Goal: Task Accomplishment & Management: Manage account settings

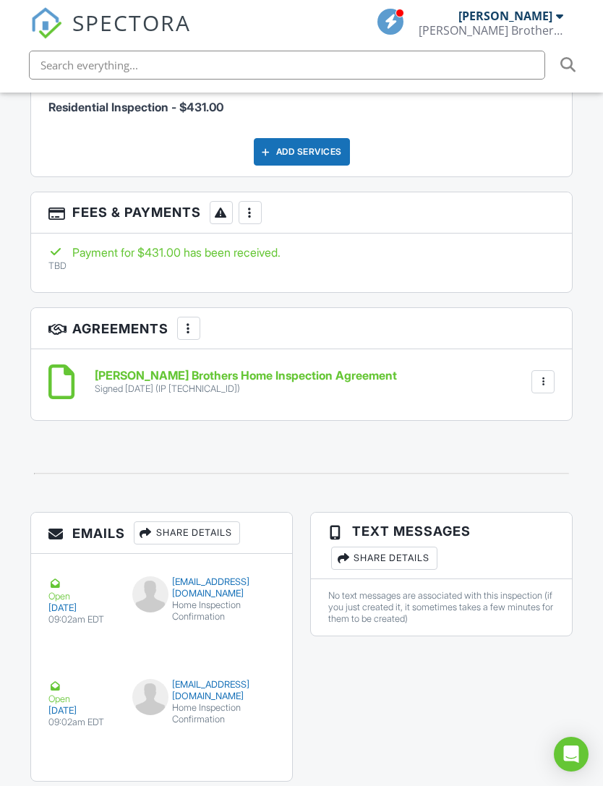
scroll to position [2228, 0]
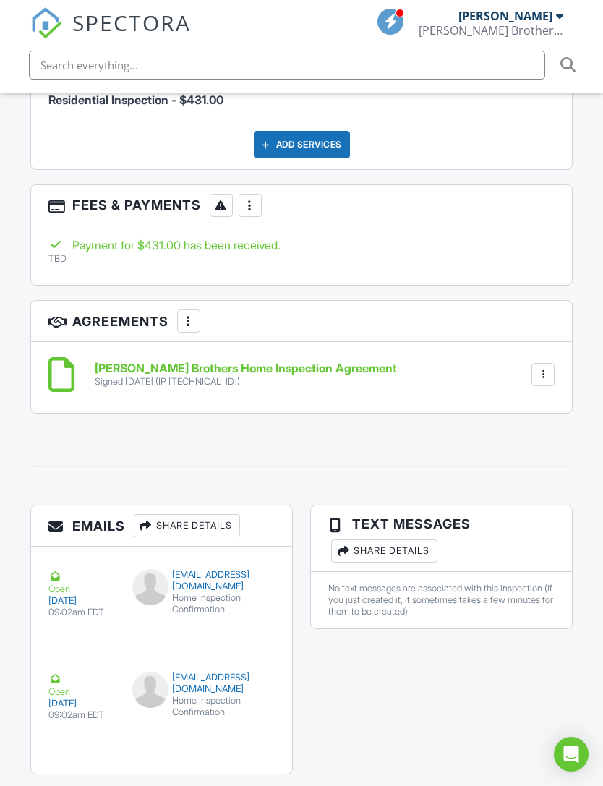
click at [548, 367] on div at bounding box center [543, 374] width 14 height 14
click at [578, 442] on div at bounding box center [302, 466] width 560 height 48
click at [122, 362] on h6 "[PERSON_NAME] Brothers Home Inspection Agreement" at bounding box center [246, 368] width 302 height 13
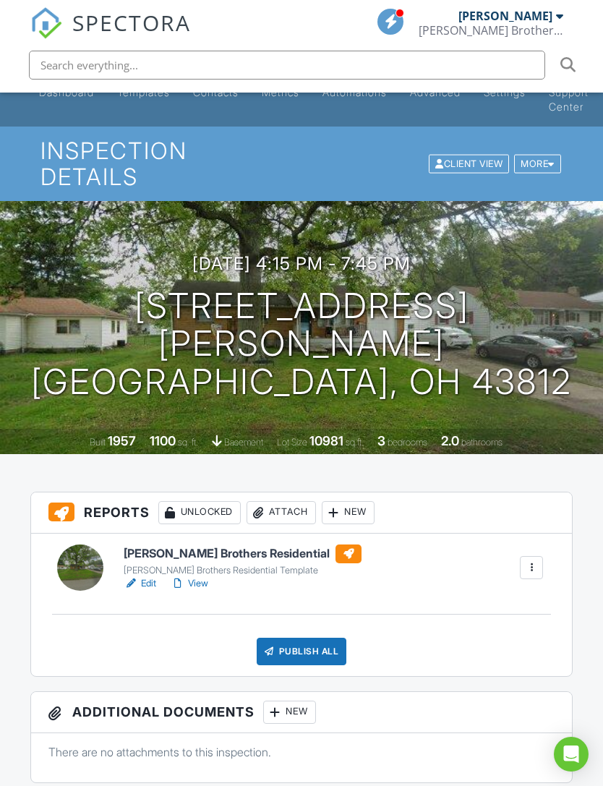
scroll to position [36, 0]
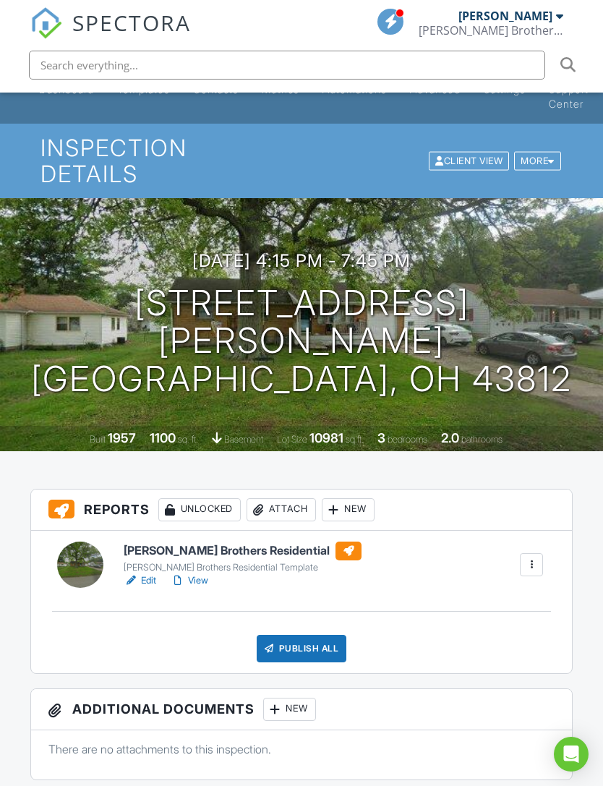
click at [199, 573] on link "View" at bounding box center [190, 580] width 38 height 14
click at [294, 635] on div "Publish All" at bounding box center [302, 648] width 90 height 27
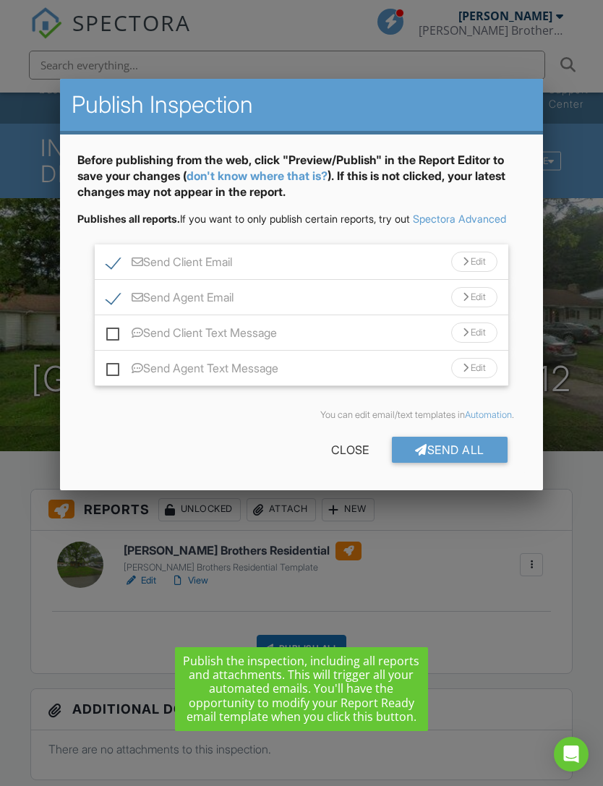
click at [351, 460] on div "Close" at bounding box center [350, 450] width 84 height 26
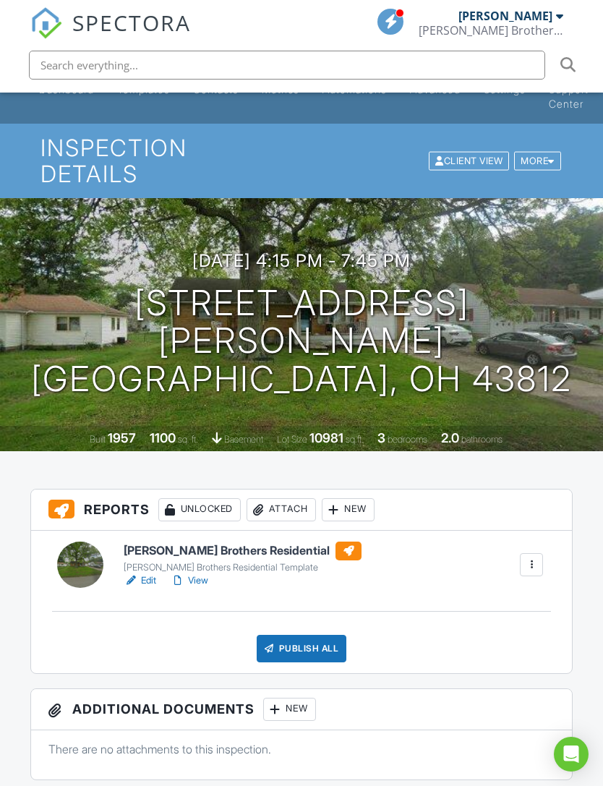
scroll to position [0, 0]
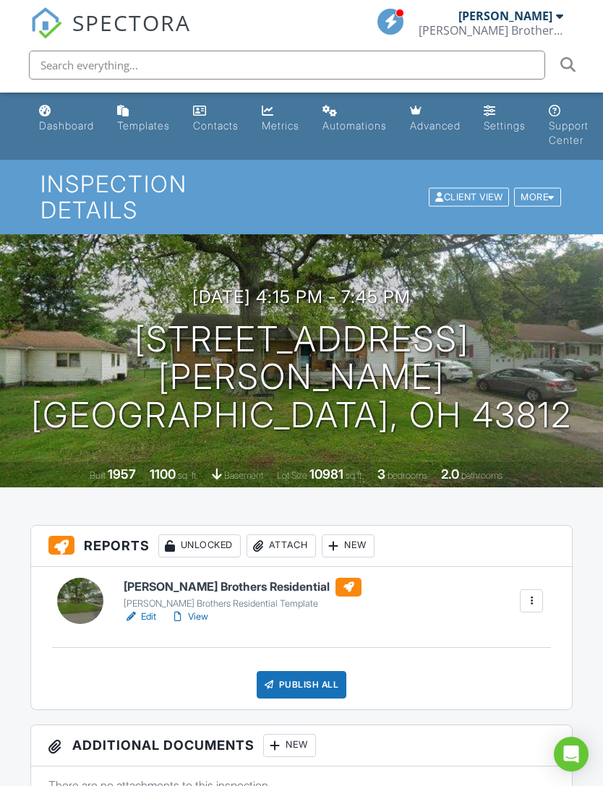
click at [308, 671] on div "Publish All" at bounding box center [302, 684] width 90 height 27
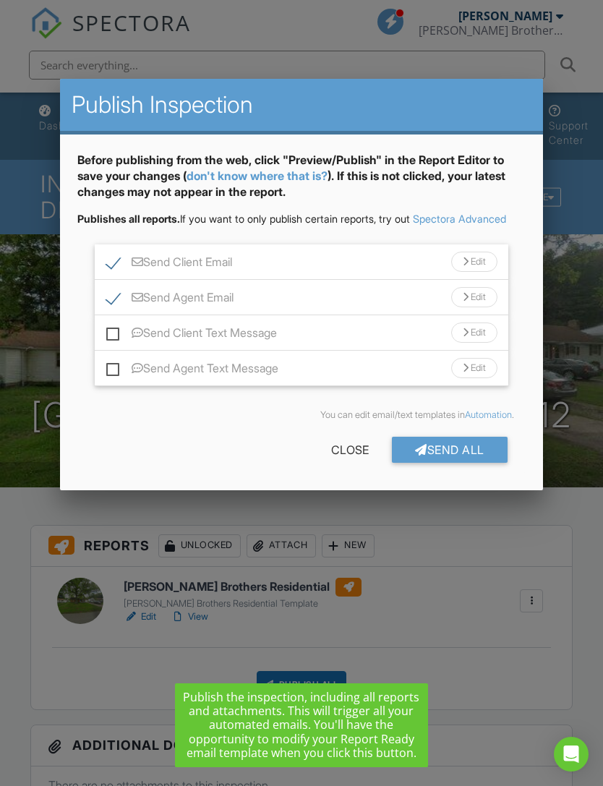
click at [268, 172] on link "don't know where that is?" at bounding box center [256, 175] width 141 height 14
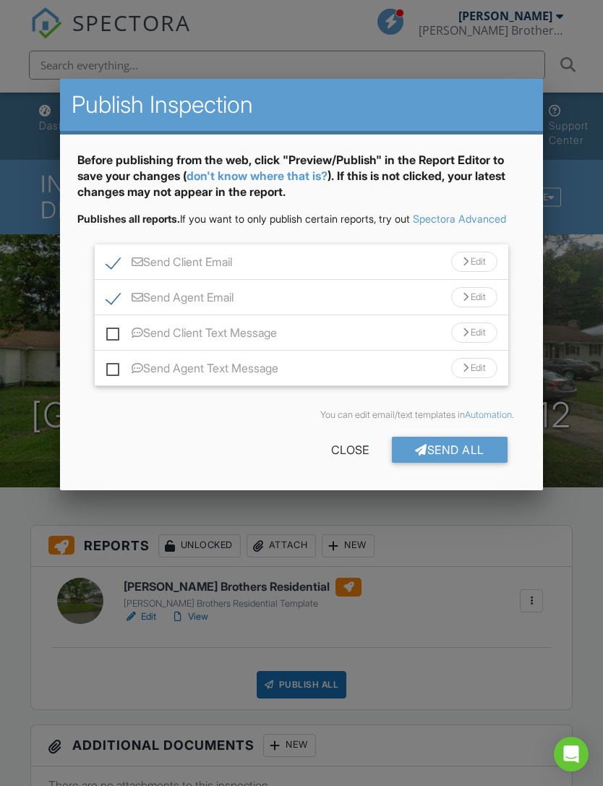
click at [435, 463] on div "Send All" at bounding box center [450, 450] width 116 height 26
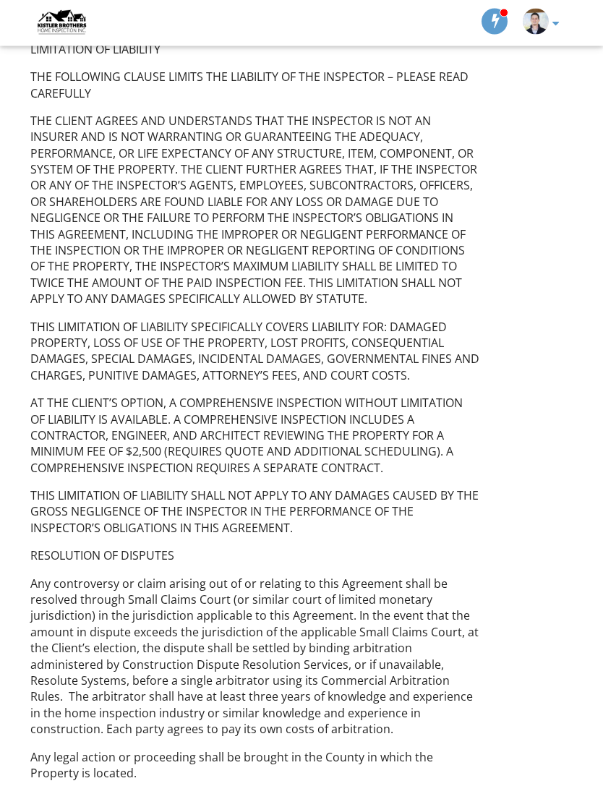
scroll to position [2428, 0]
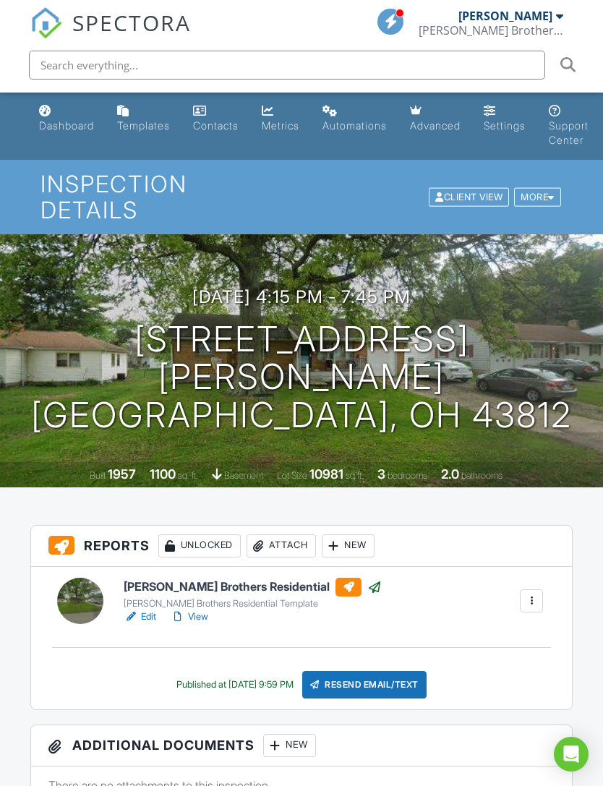
click at [120, 20] on span "SPECTORA" at bounding box center [131, 22] width 119 height 30
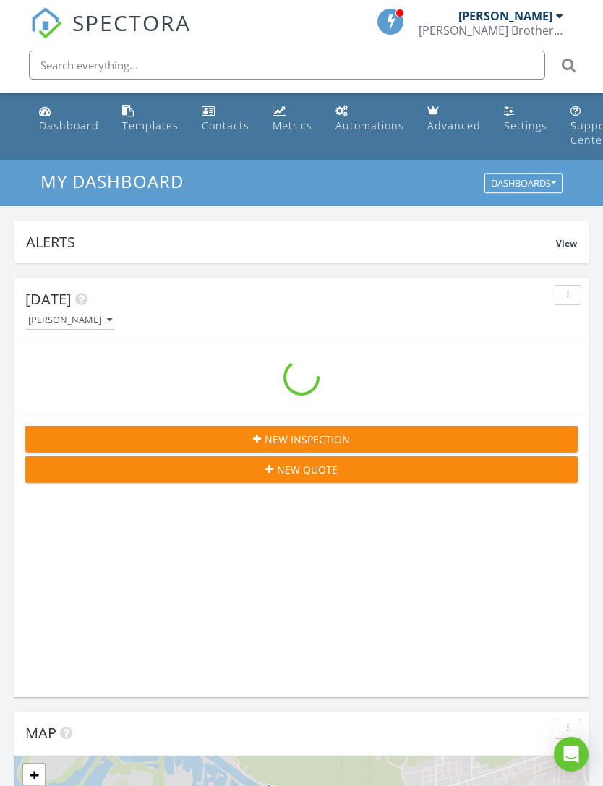
scroll to position [2473, 604]
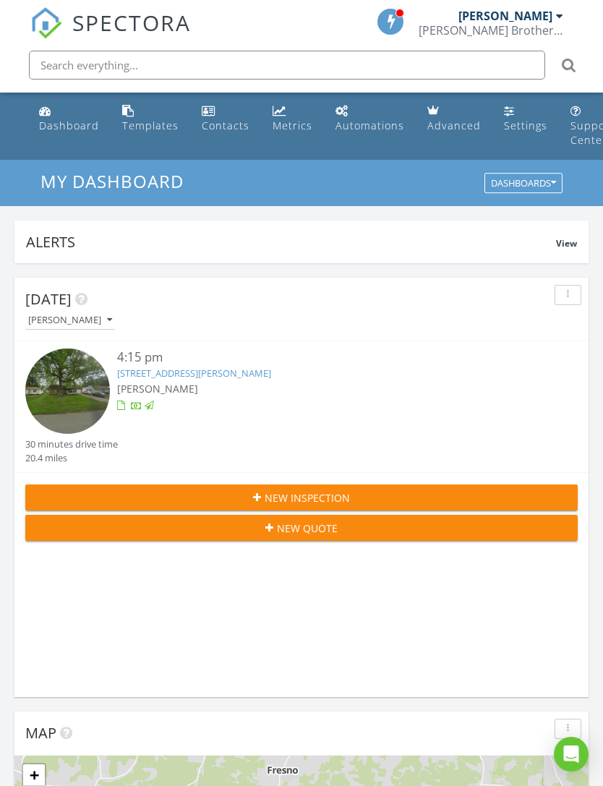
click at [510, 122] on div "Settings" at bounding box center [525, 126] width 43 height 14
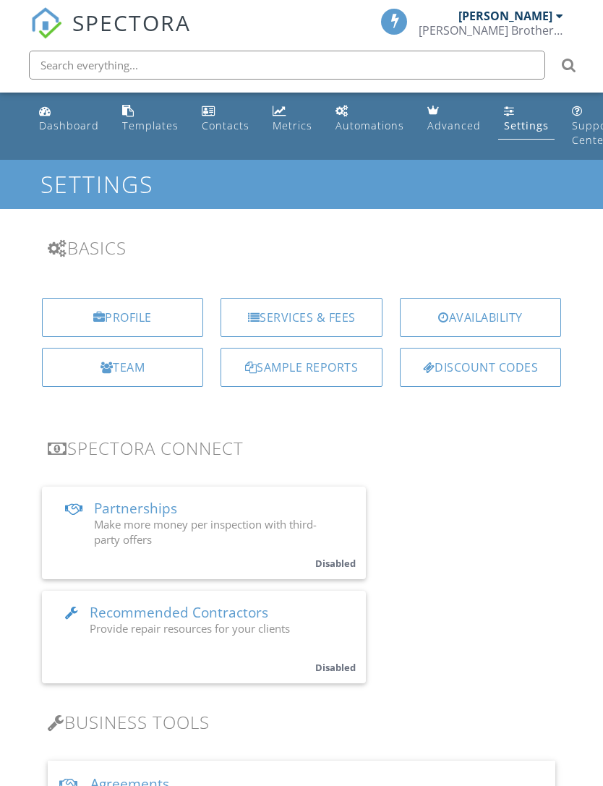
click at [317, 312] on div "Services & Fees" at bounding box center [301, 317] width 162 height 39
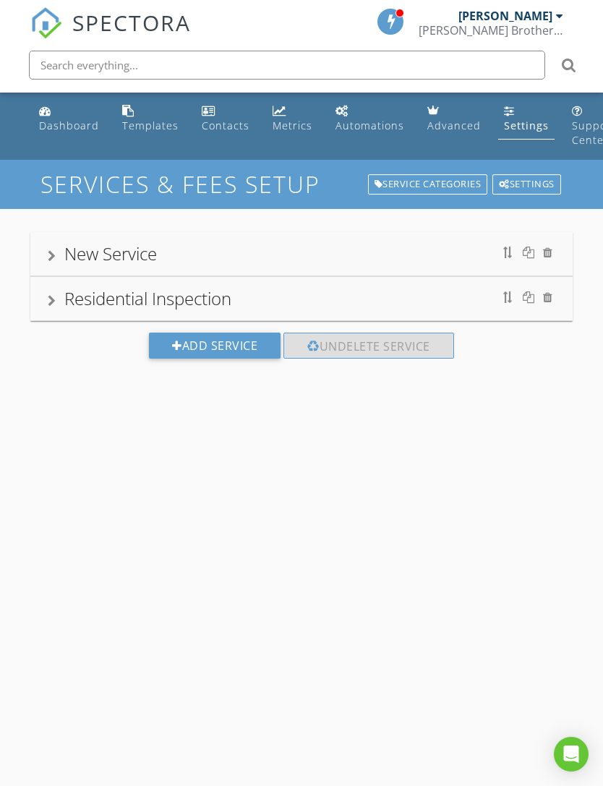
click at [53, 307] on div "Residential Inspection" at bounding box center [302, 299] width 508 height 26
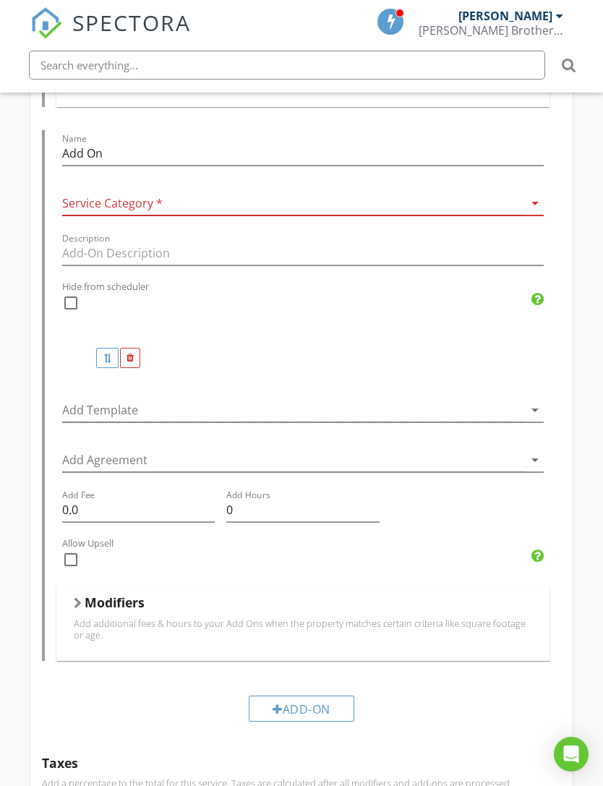
scroll to position [1480, 0]
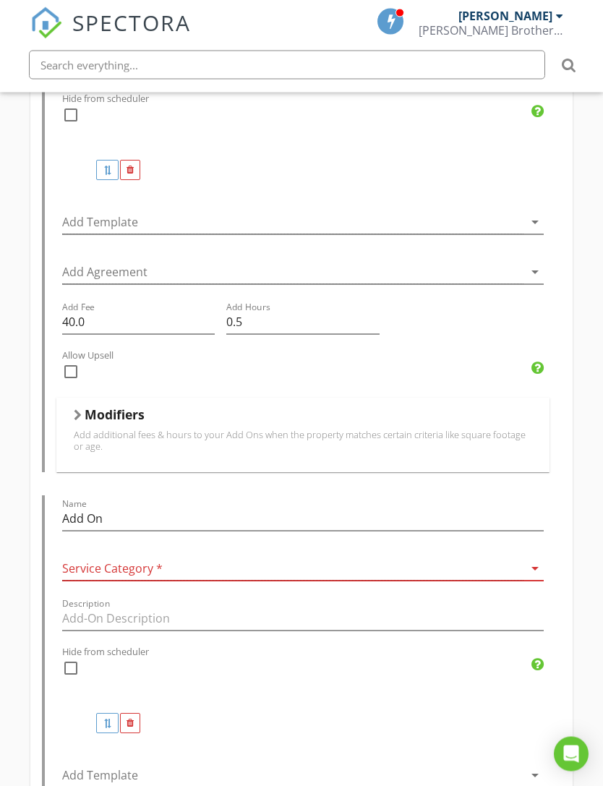
click at [79, 410] on div at bounding box center [78, 416] width 8 height 12
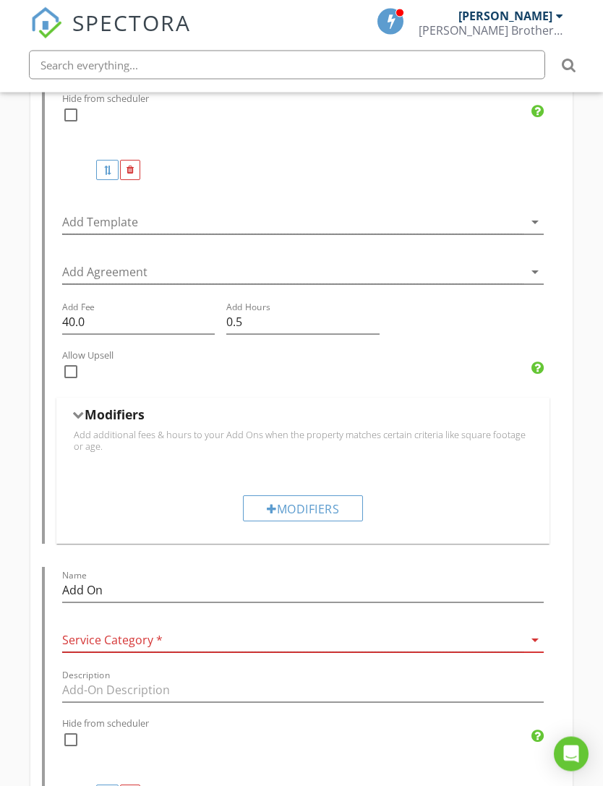
scroll to position [1117, 0]
click at [85, 407] on h5 "Modifiers" at bounding box center [115, 414] width 60 height 14
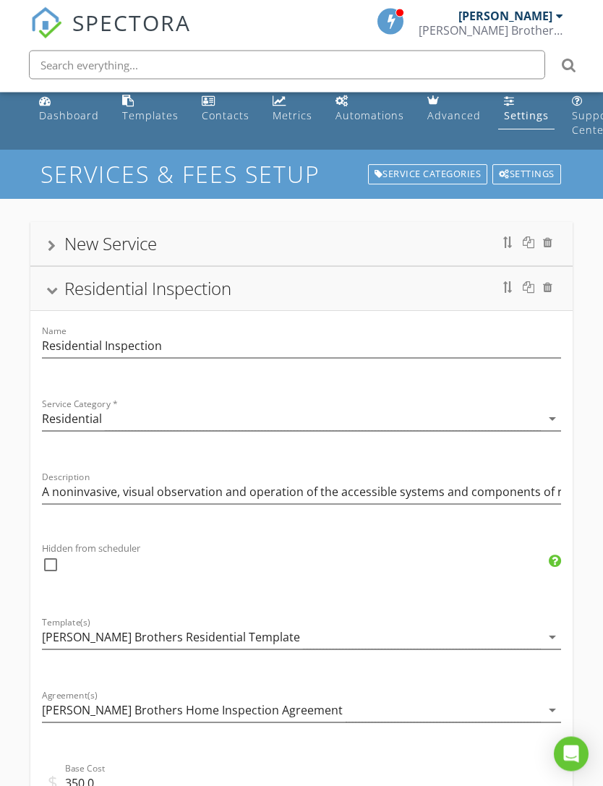
scroll to position [0, 0]
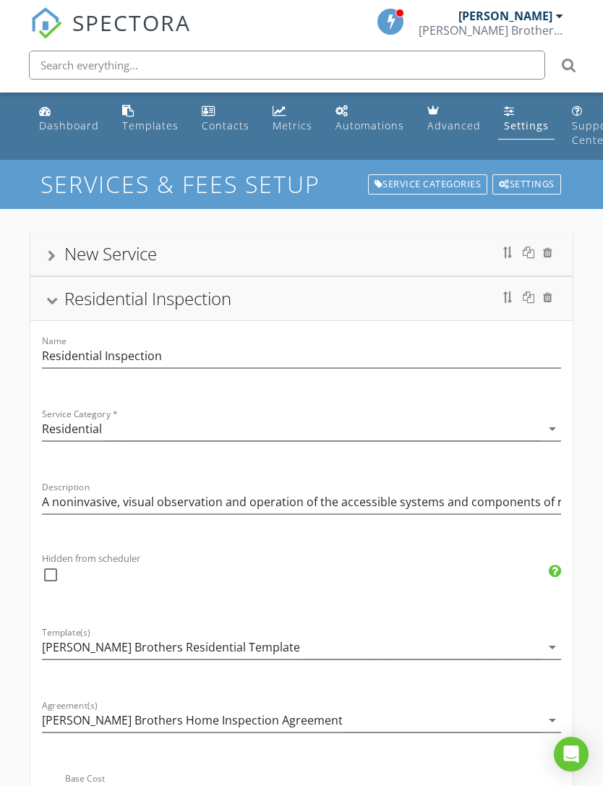
click at [57, 253] on div "New Service" at bounding box center [302, 254] width 508 height 26
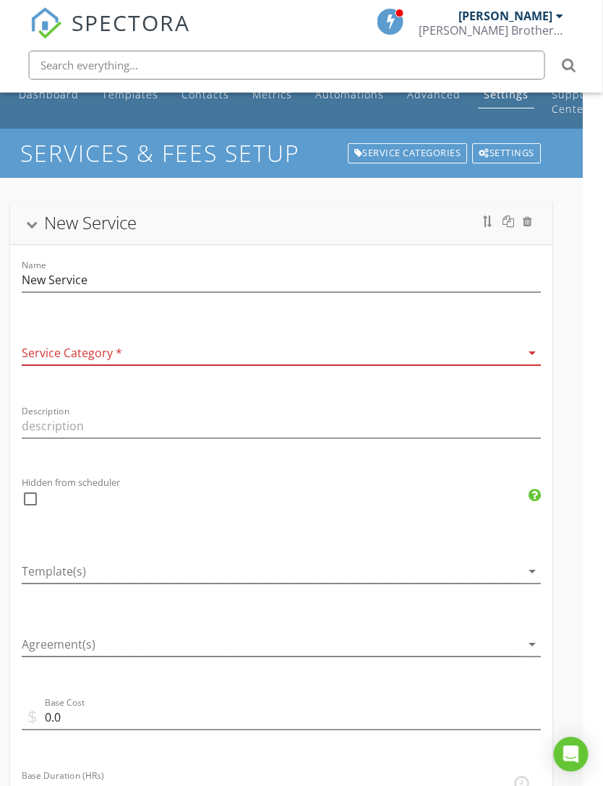
scroll to position [0, 20]
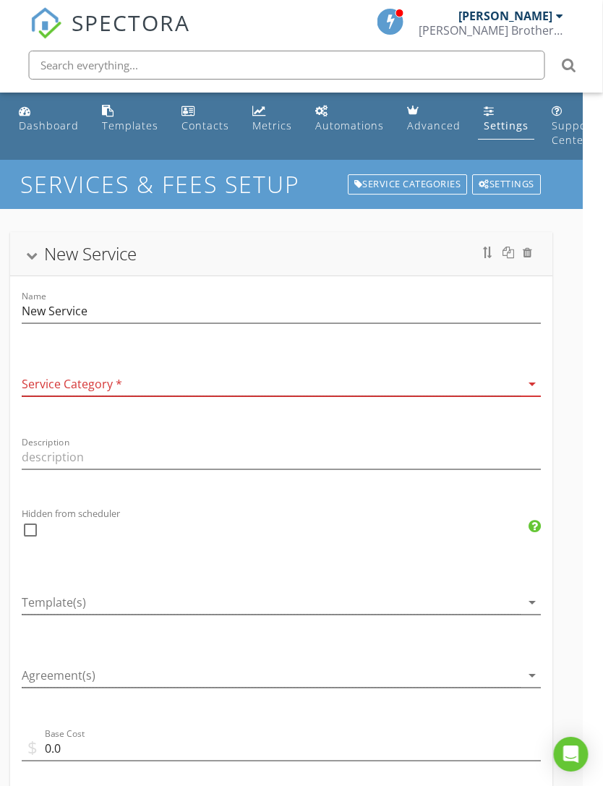
click at [30, 254] on div at bounding box center [32, 256] width 12 height 8
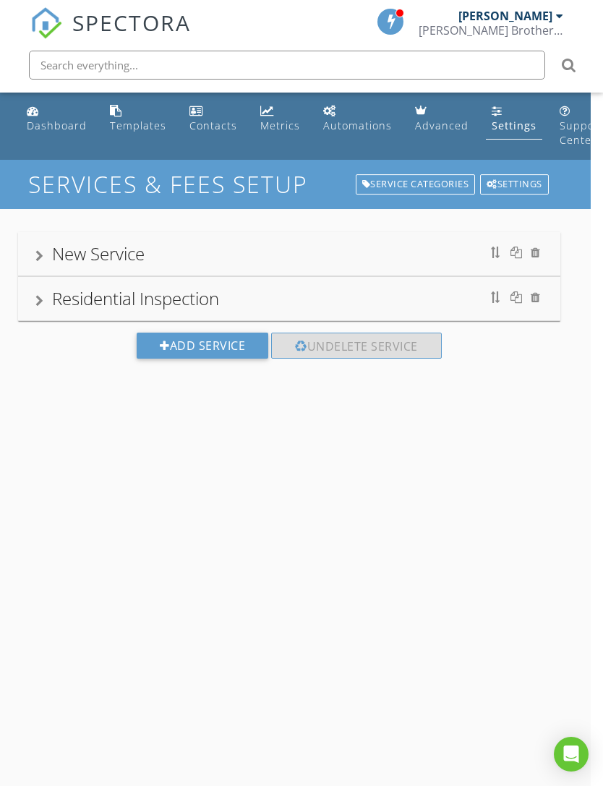
click at [50, 306] on div "Residential Inspection" at bounding box center [289, 299] width 508 height 26
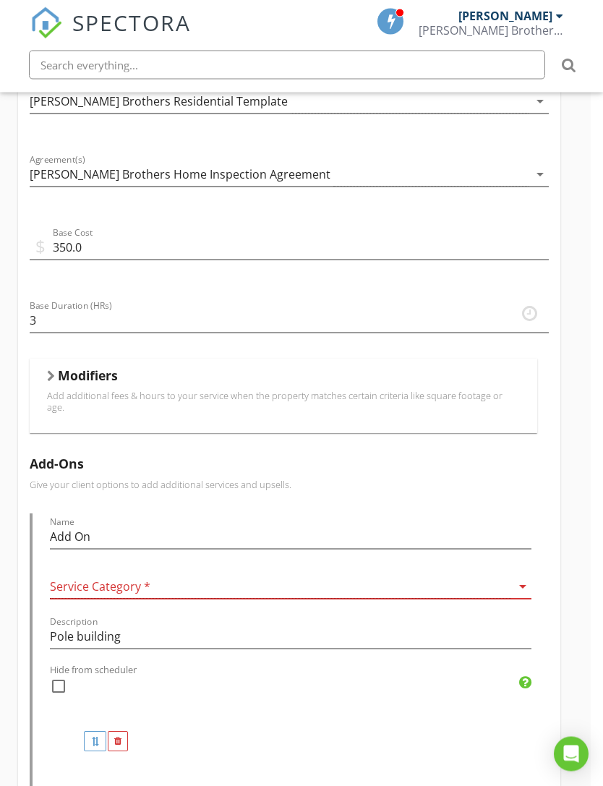
scroll to position [546, 12]
click at [50, 378] on div at bounding box center [51, 376] width 8 height 12
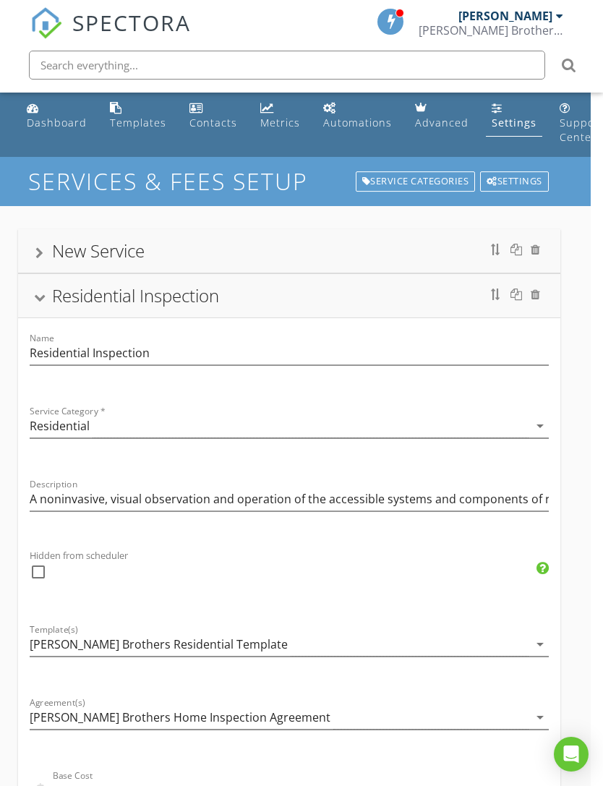
scroll to position [0, 12]
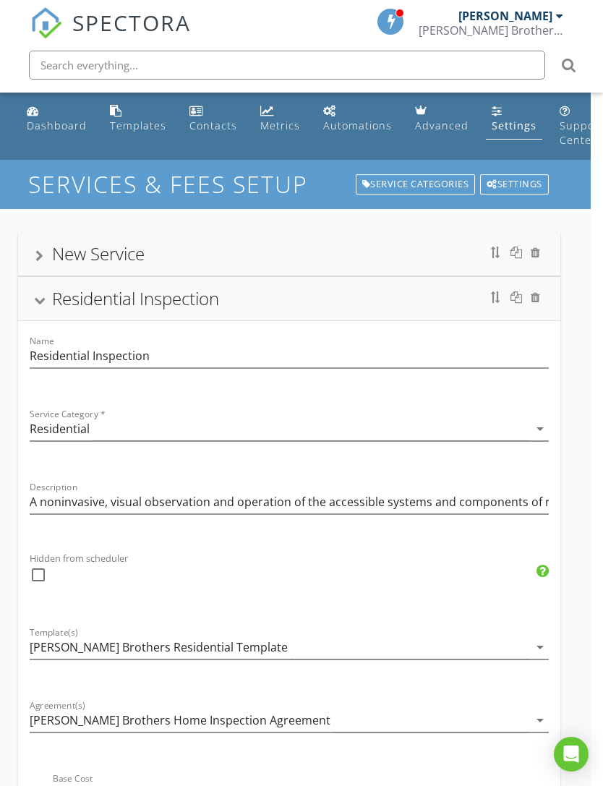
click at [43, 304] on div at bounding box center [39, 300] width 12 height 8
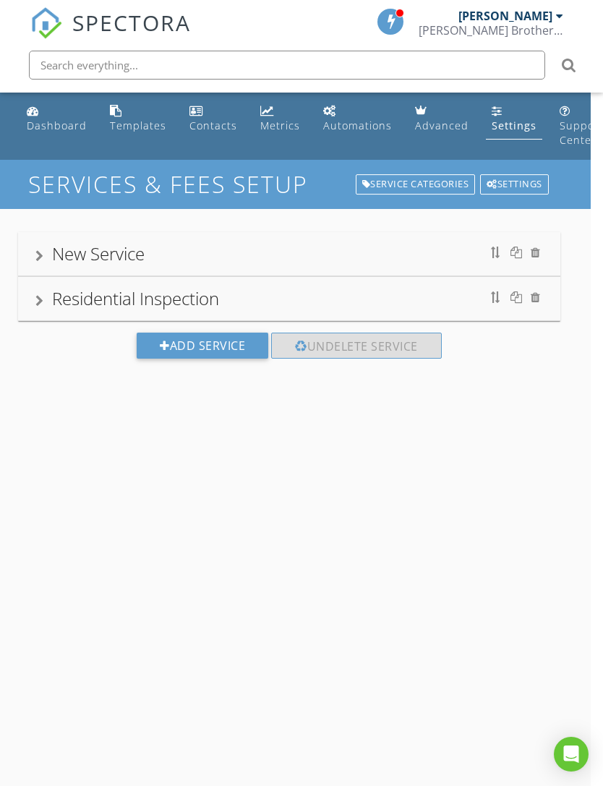
click at [512, 190] on div "Settings" at bounding box center [514, 184] width 69 height 20
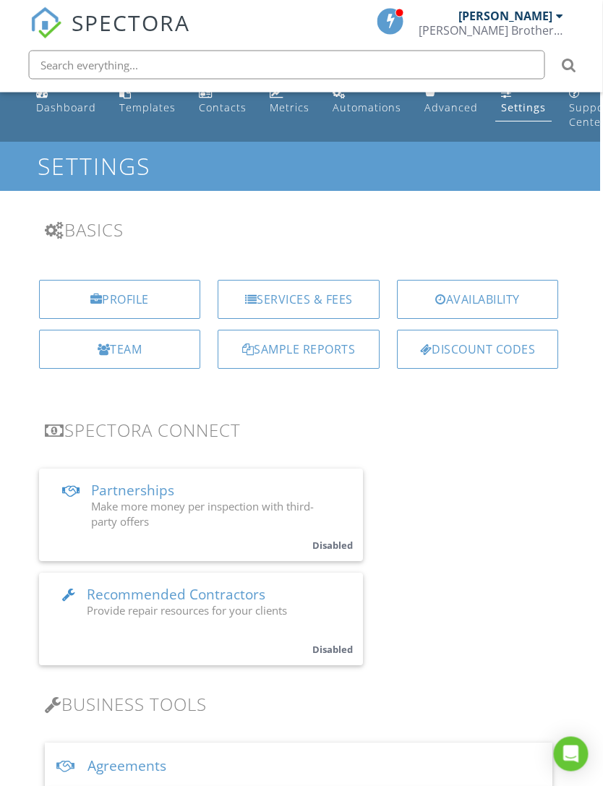
scroll to position [0, 2]
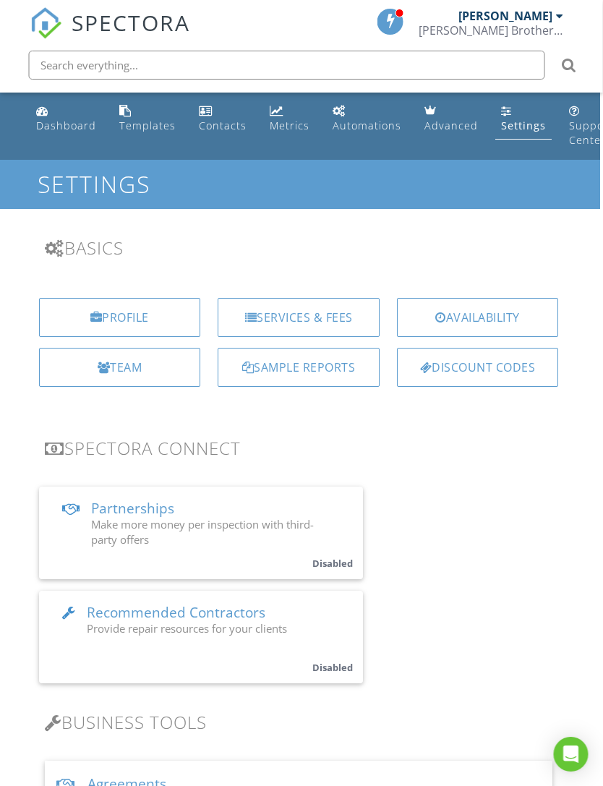
click at [263, 317] on div "Services & Fees" at bounding box center [299, 317] width 162 height 39
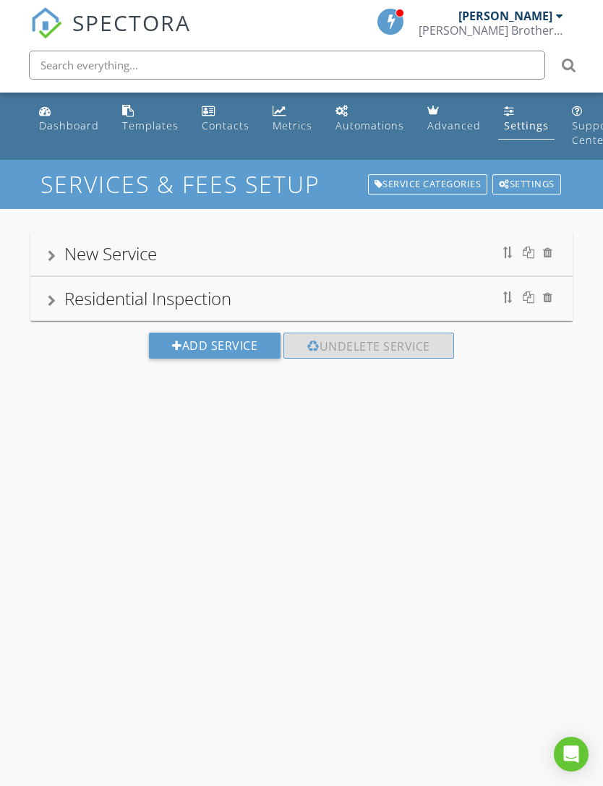
click at [48, 298] on div at bounding box center [52, 301] width 8 height 12
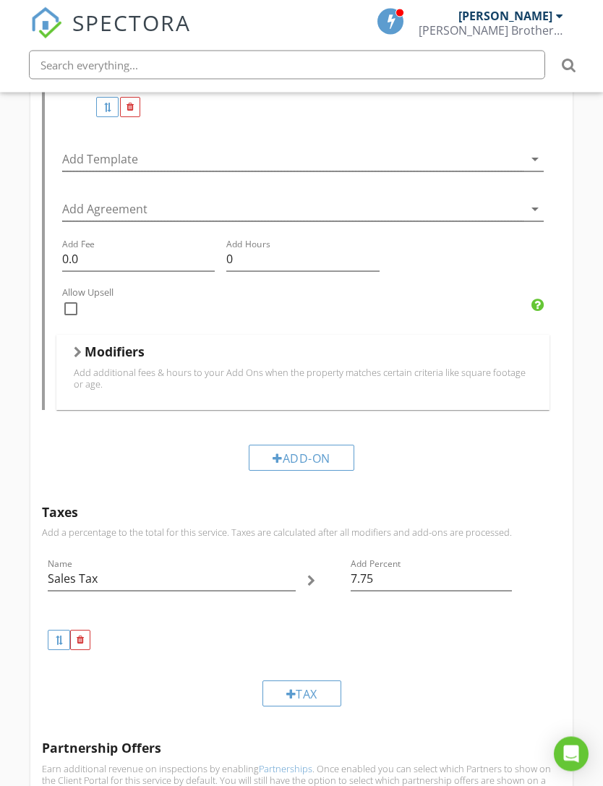
scroll to position [1733, 0]
click at [79, 346] on div at bounding box center [78, 352] width 8 height 12
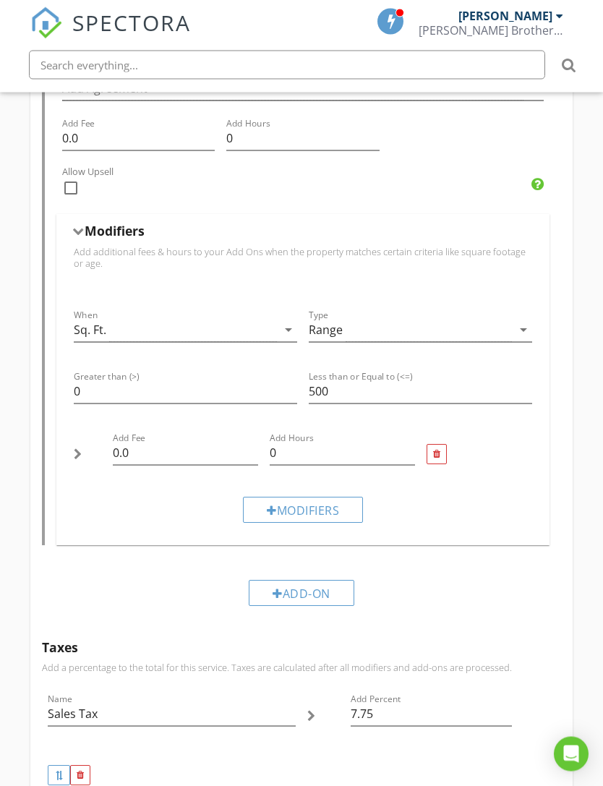
scroll to position [1853, 0]
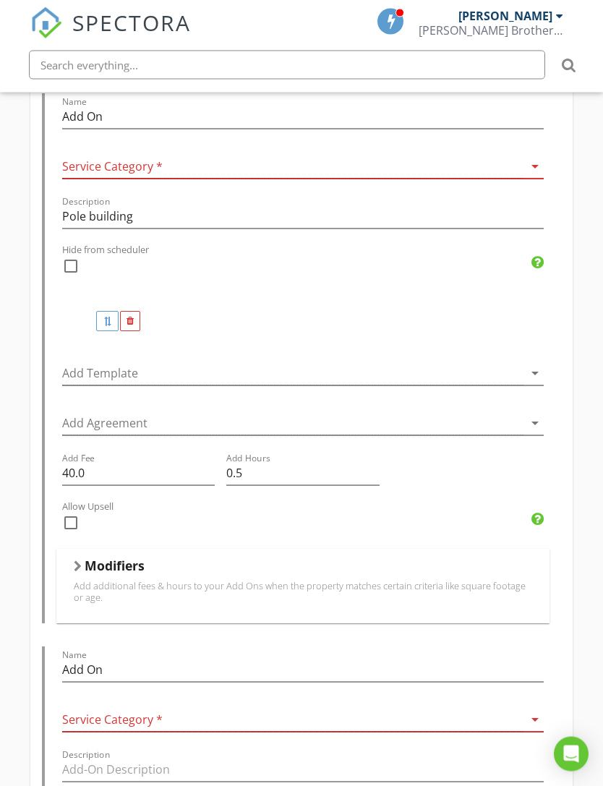
click at [77, 561] on div at bounding box center [78, 567] width 8 height 12
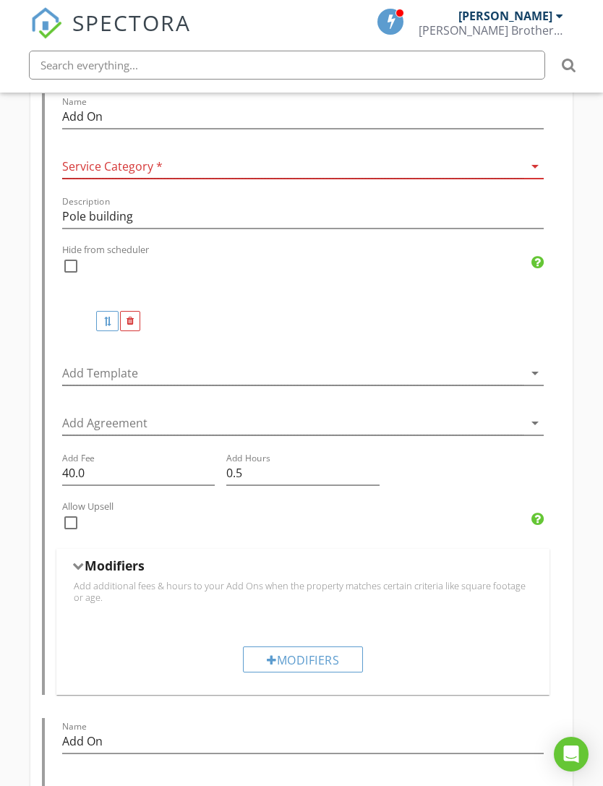
click at [81, 562] on div at bounding box center [78, 566] width 12 height 8
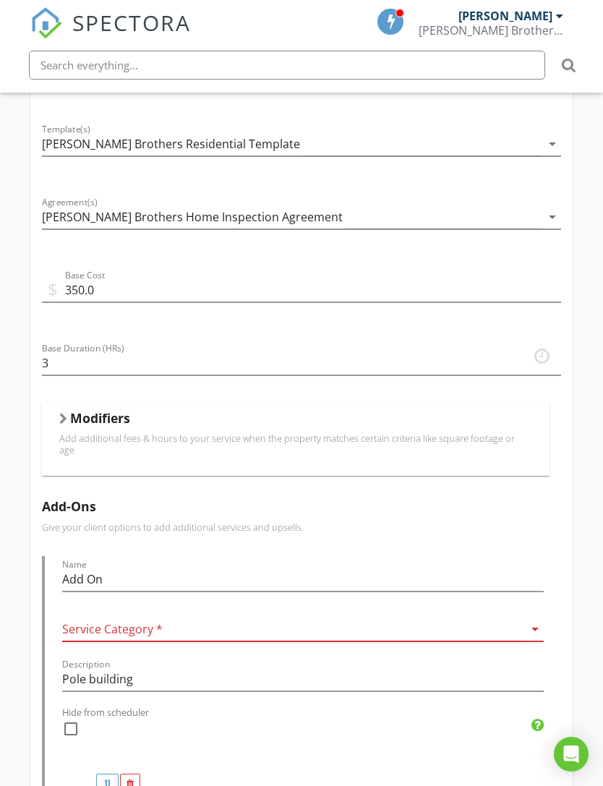
scroll to position [499, 0]
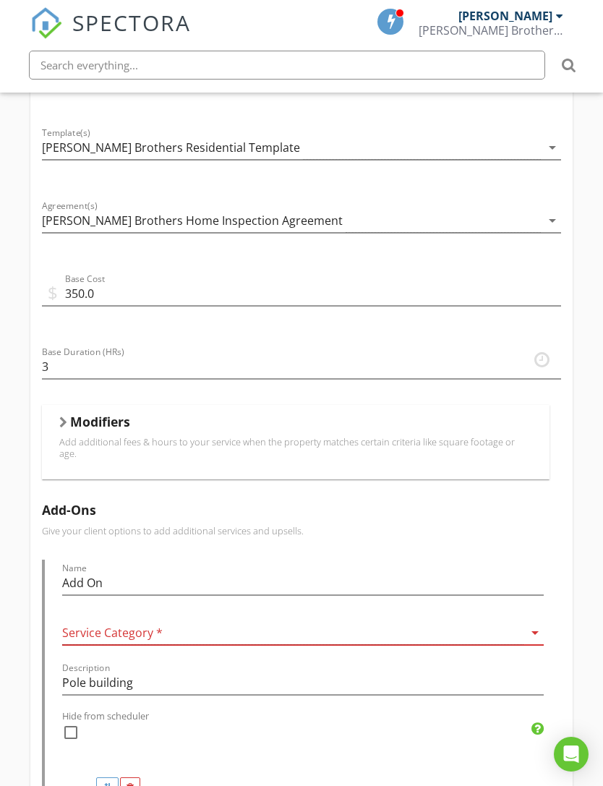
click at [63, 418] on div at bounding box center [63, 422] width 8 height 12
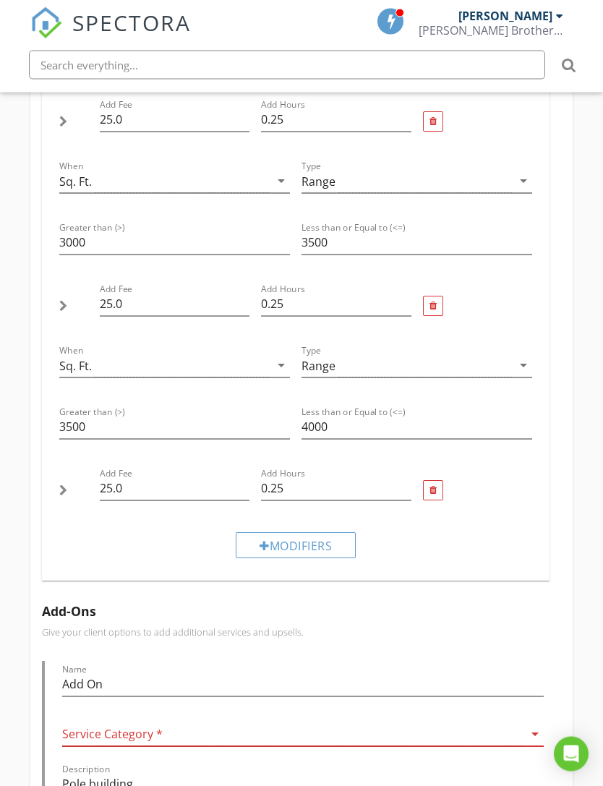
scroll to position [1330, 0]
click at [261, 540] on div at bounding box center [264, 546] width 10 height 12
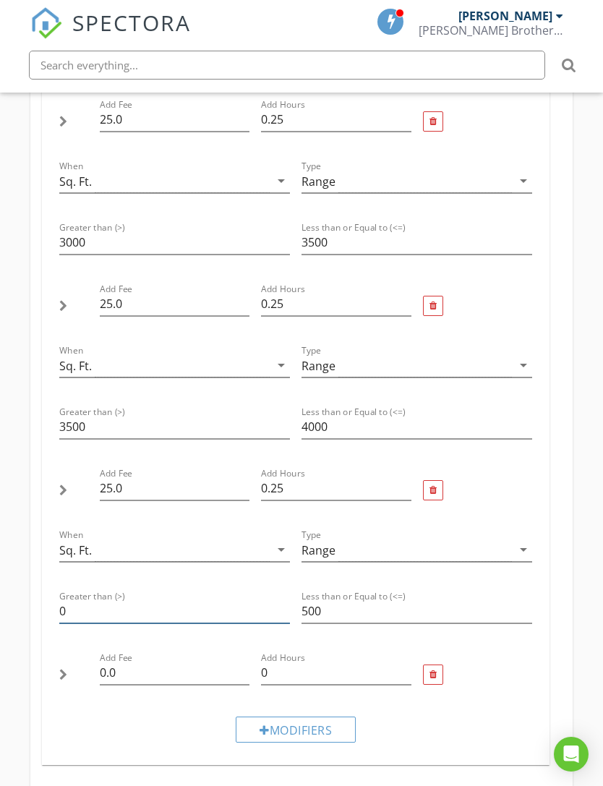
click at [125, 604] on input "0" at bounding box center [174, 611] width 231 height 24
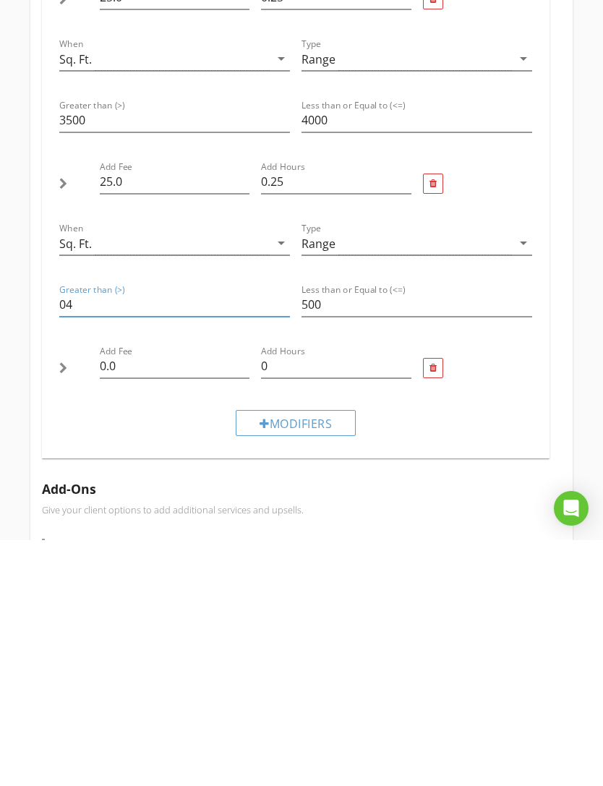
type input "0"
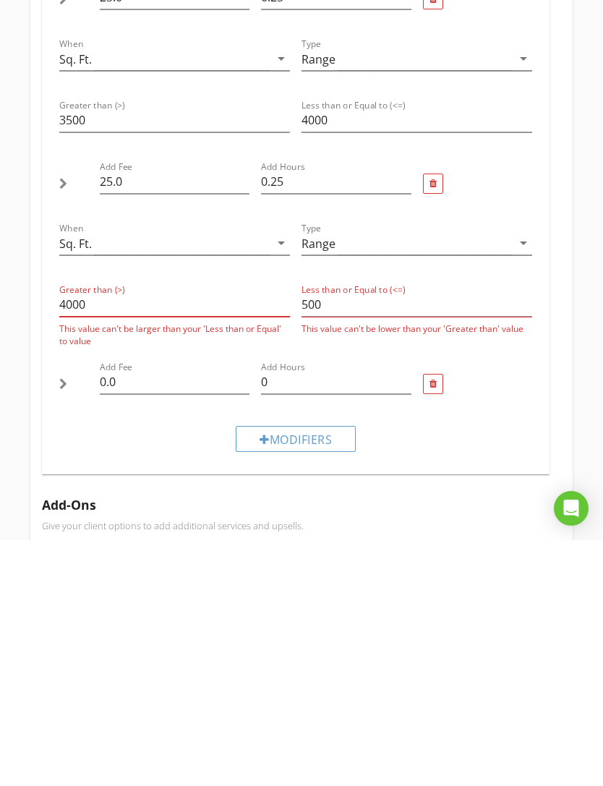
type input "4000"
click at [382, 538] on input "500" at bounding box center [416, 550] width 231 height 24
type input "5"
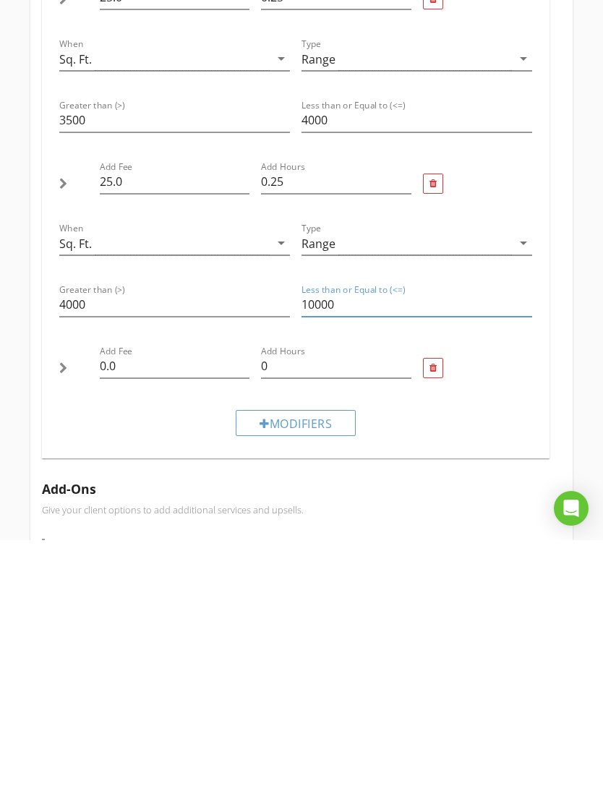
type input "10000"
click at [148, 600] on input "0.0" at bounding box center [175, 612] width 150 height 24
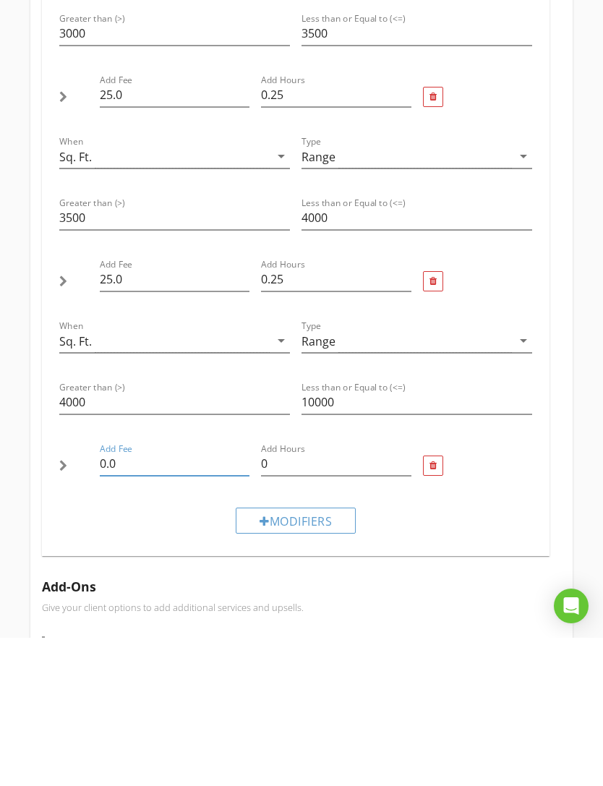
type input "0"
type input "25.00"
click at [333, 600] on input "0" at bounding box center [336, 612] width 150 height 24
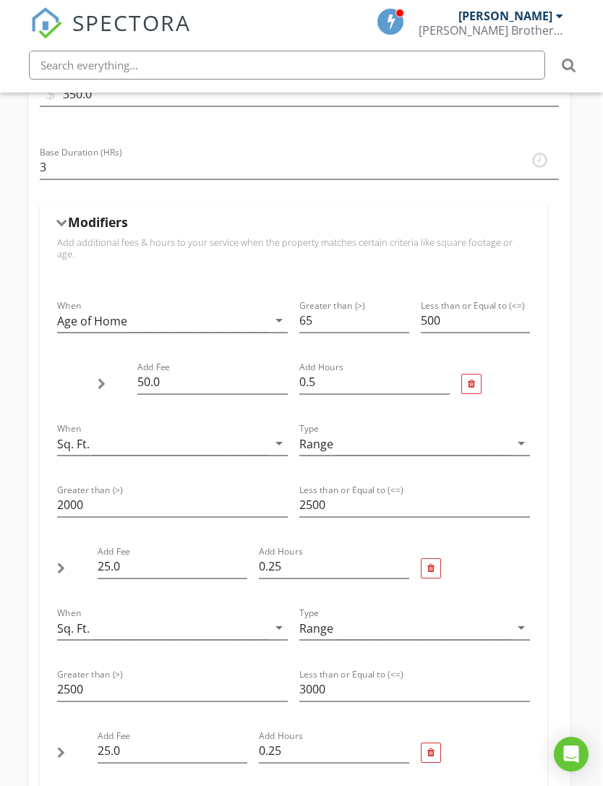
scroll to position [691, 2]
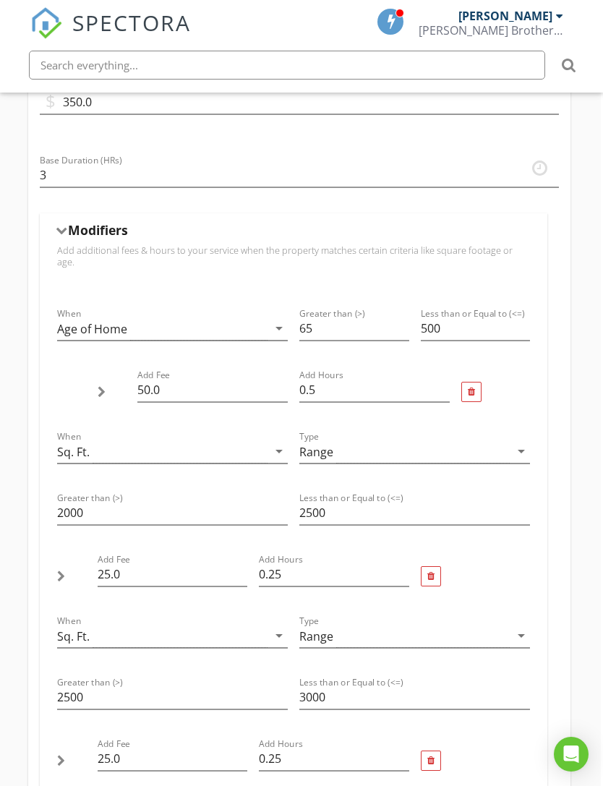
type input "0.25"
click at [66, 228] on div at bounding box center [61, 230] width 12 height 8
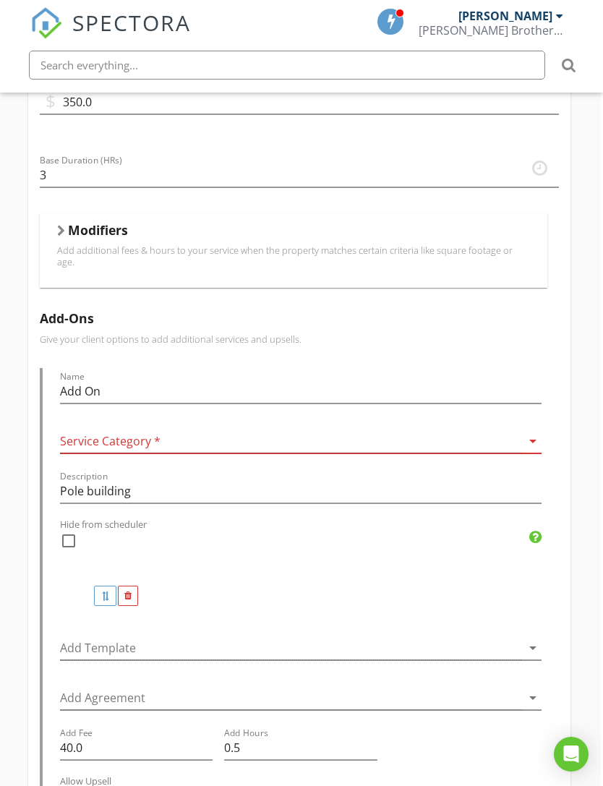
click at [71, 227] on h5 "Modifiers" at bounding box center [98, 230] width 60 height 14
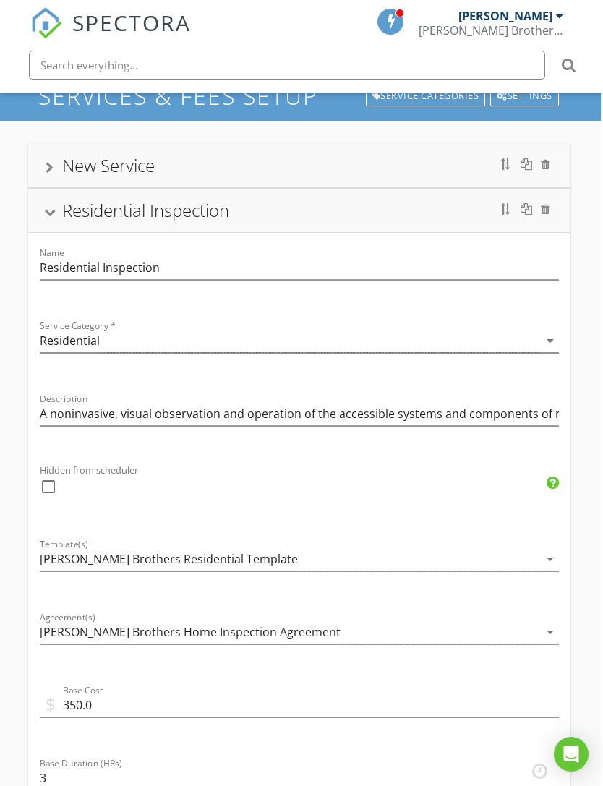
scroll to position [0, 2]
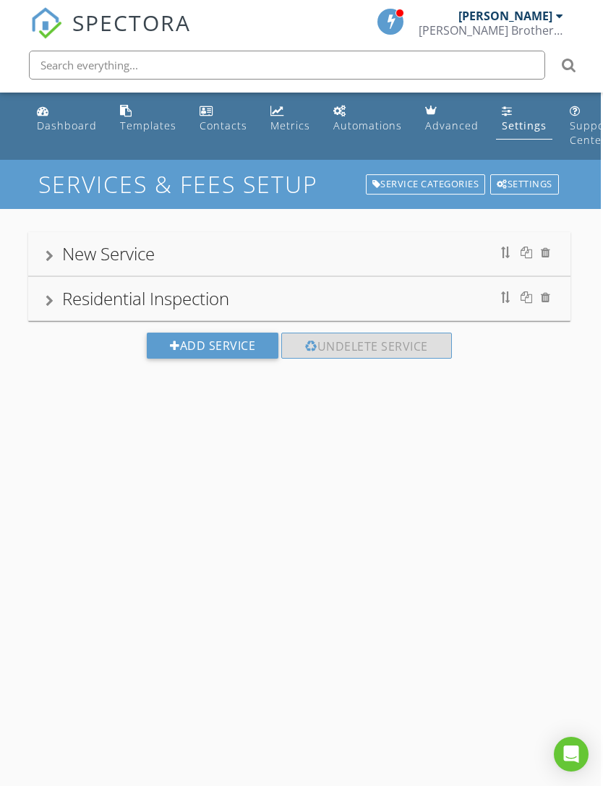
click at [56, 296] on div "Residential Inspection" at bounding box center [300, 299] width 508 height 26
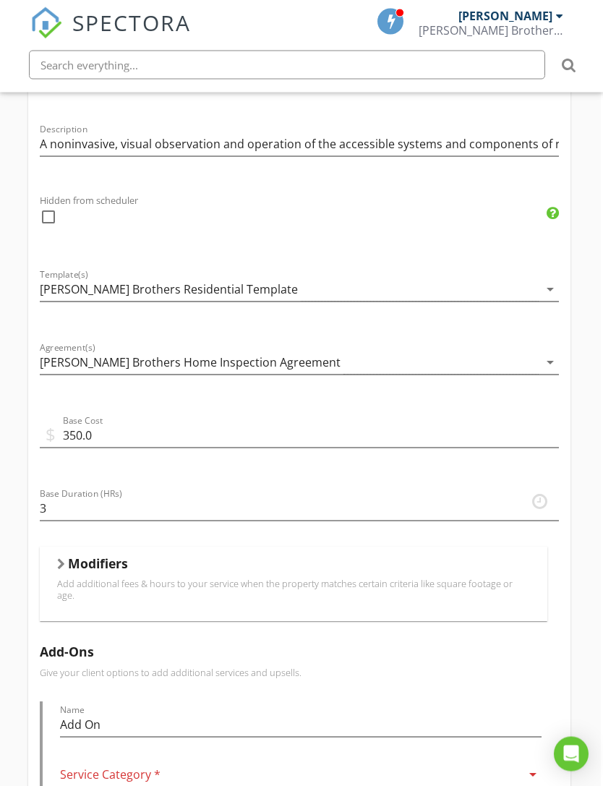
scroll to position [359, 2]
click at [69, 565] on h5 "Modifiers" at bounding box center [98, 562] width 60 height 14
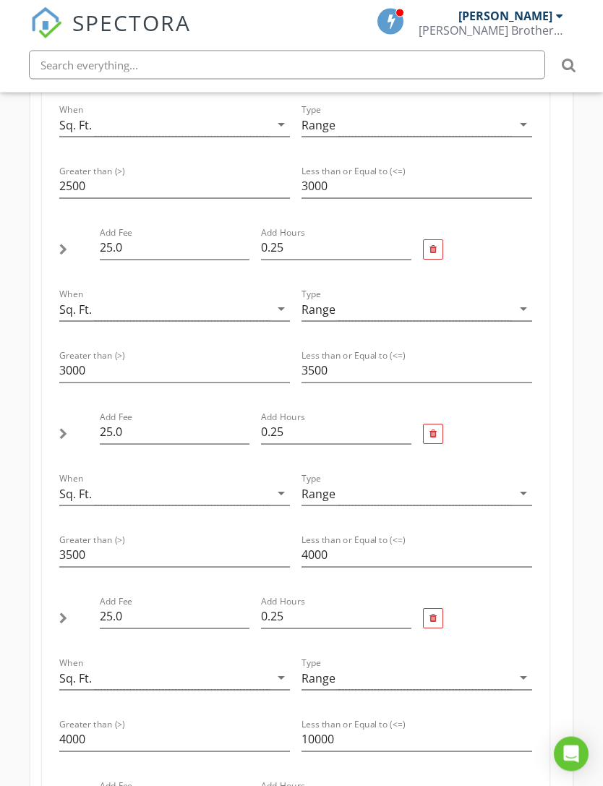
scroll to position [1202, 0]
click at [149, 242] on input "25.0" at bounding box center [175, 248] width 150 height 24
type input "2"
type input "50.0"
click at [312, 241] on input "0.25" at bounding box center [336, 248] width 150 height 24
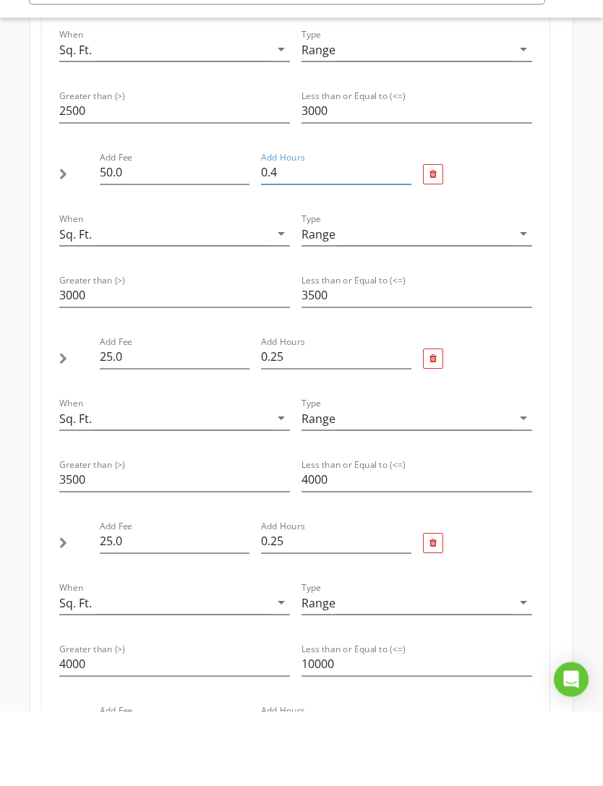
type input "0.4"
click at [152, 420] on input "25.0" at bounding box center [175, 432] width 150 height 24
type input "2"
type input "75"
click at [301, 420] on input "0.25" at bounding box center [336, 432] width 150 height 24
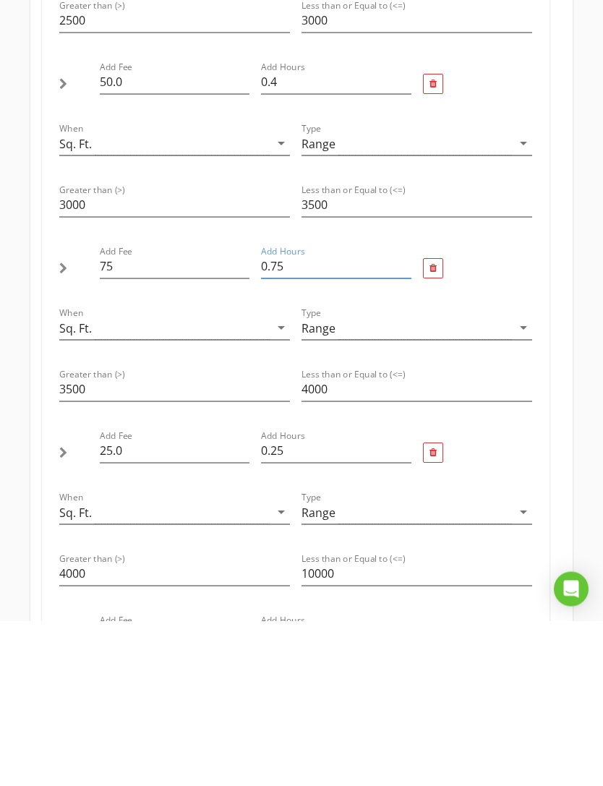
type input "0.75"
click at [148, 604] on input "25.0" at bounding box center [175, 616] width 150 height 24
type input "2"
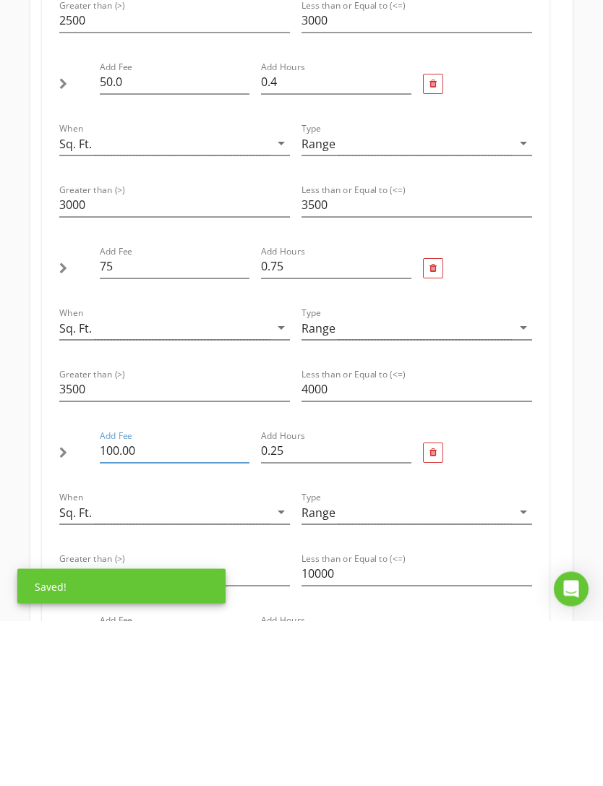
type input "100.00"
click at [322, 604] on input "0.25" at bounding box center [336, 616] width 150 height 24
type input "0"
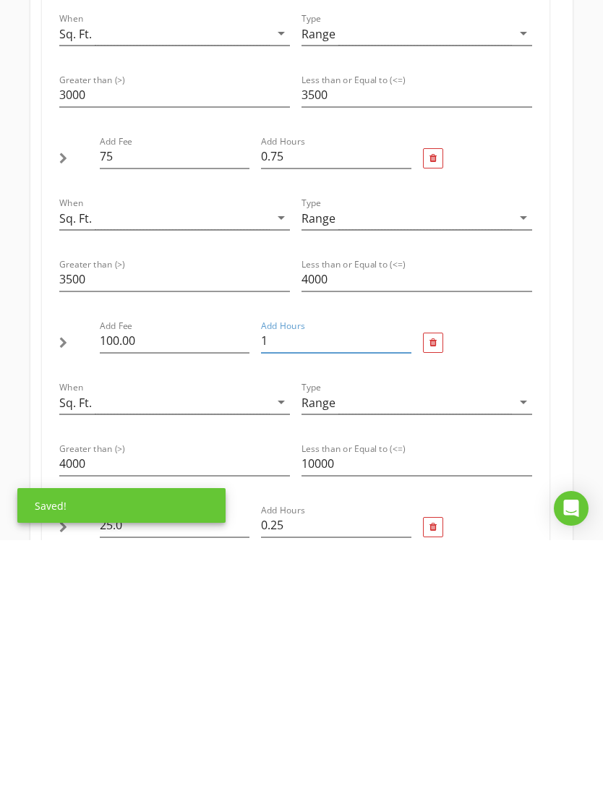
scroll to position [1235, 0]
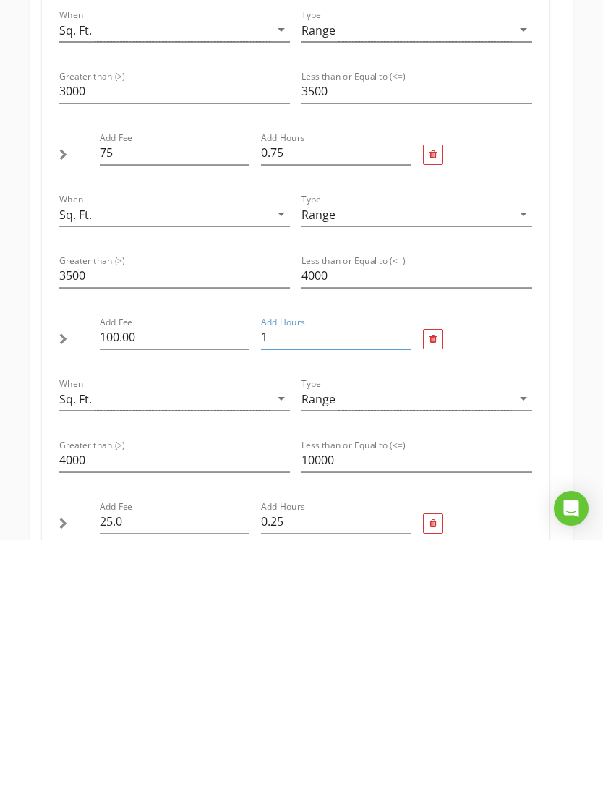
type input "1"
click at [165, 755] on input "25.0" at bounding box center [175, 767] width 150 height 24
type input "2"
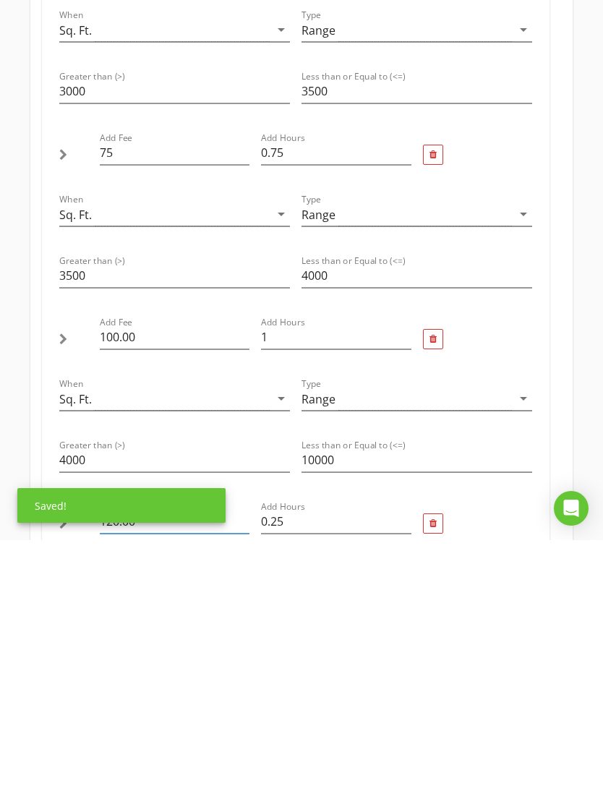
type input "120.00"
click at [316, 755] on input "0.25" at bounding box center [336, 767] width 150 height 24
type input "0"
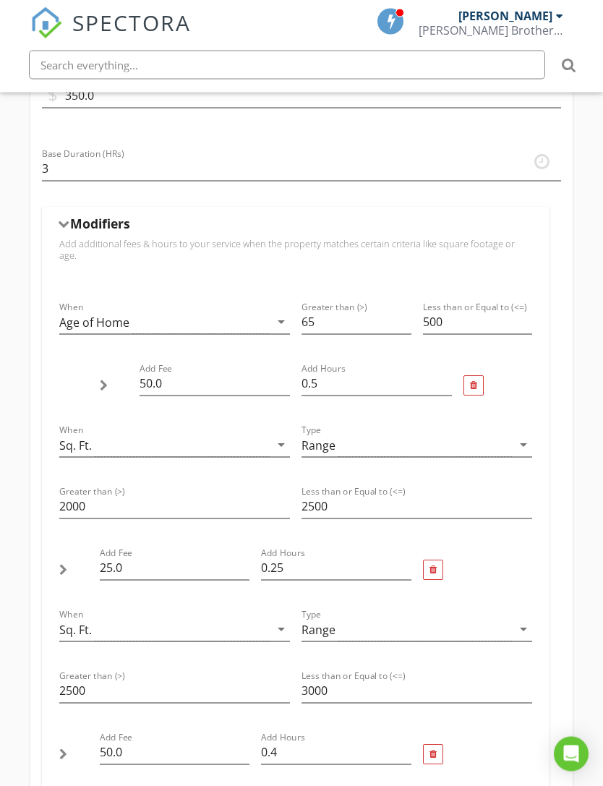
scroll to position [697, 0]
type input "1"
click at [67, 223] on div at bounding box center [63, 224] width 12 height 8
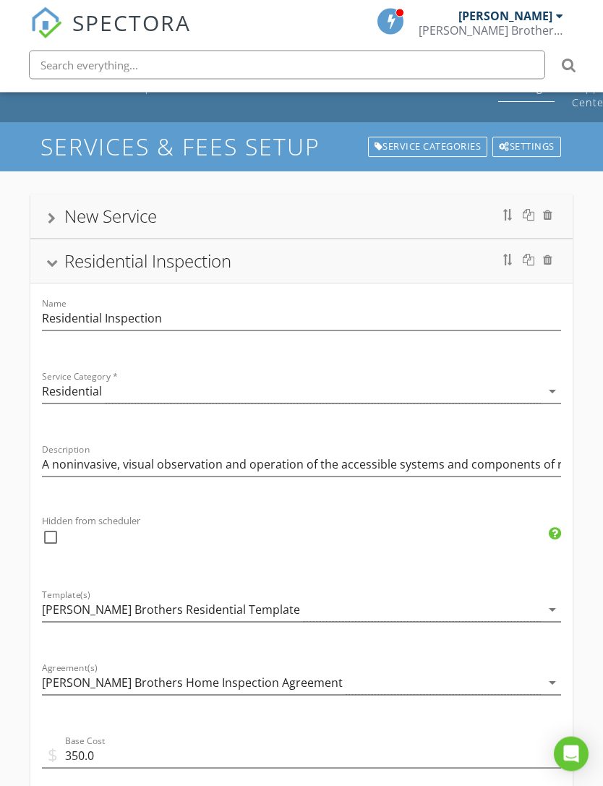
scroll to position [0, 0]
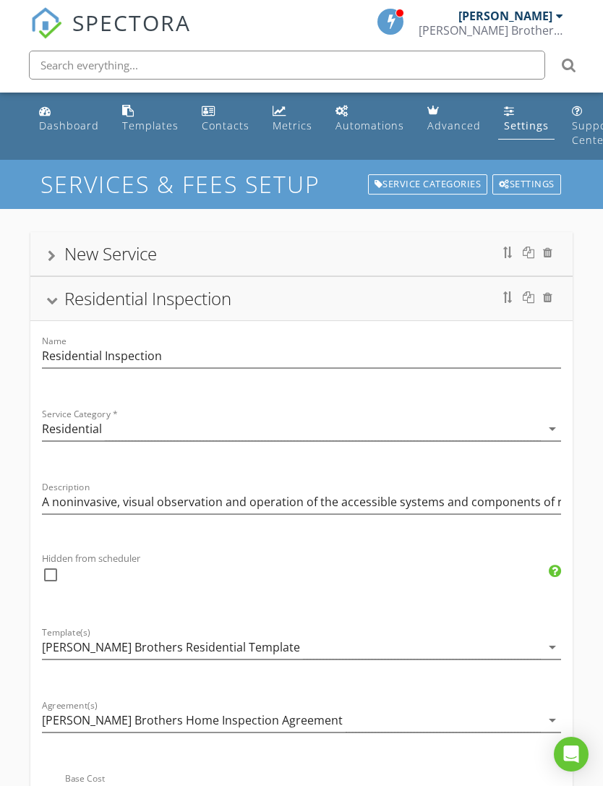
click at [56, 300] on div at bounding box center [52, 300] width 12 height 8
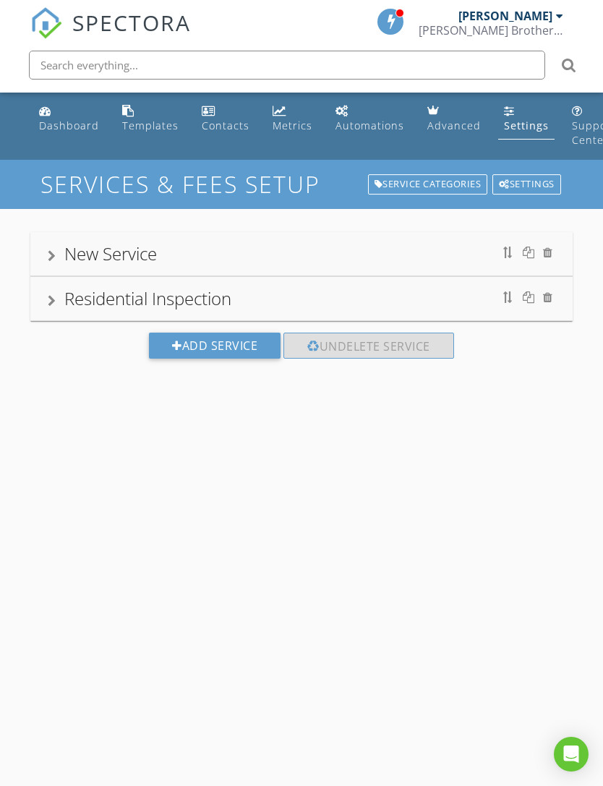
click at [55, 298] on div at bounding box center [52, 301] width 8 height 12
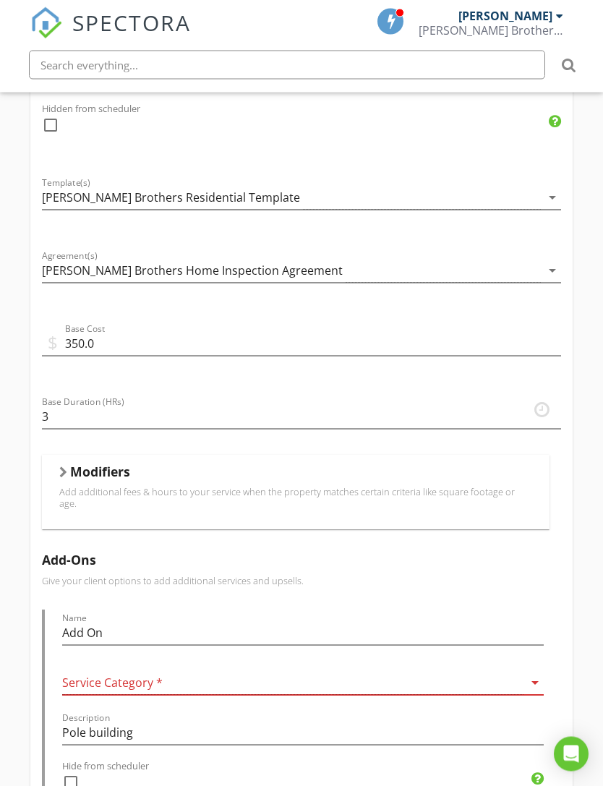
scroll to position [450, 0]
click at [67, 465] on div "Modifiers" at bounding box center [295, 474] width 473 height 22
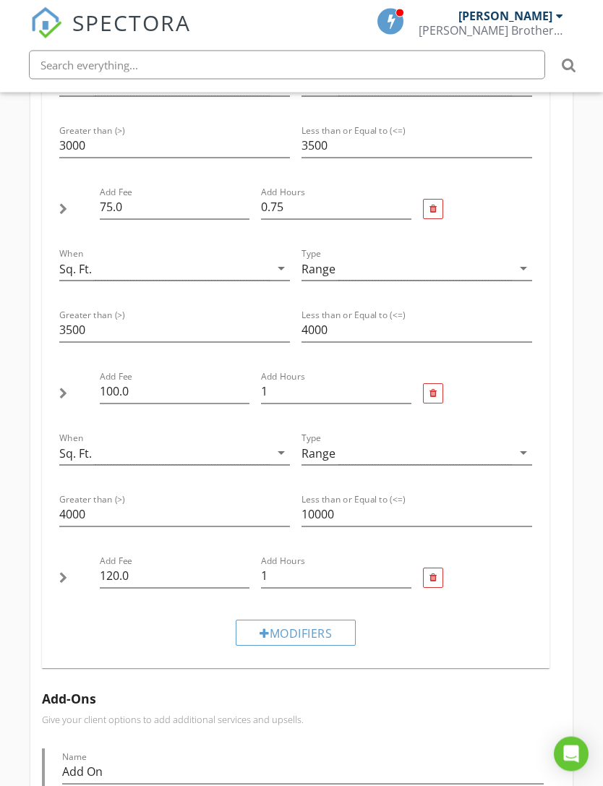
scroll to position [1441, 0]
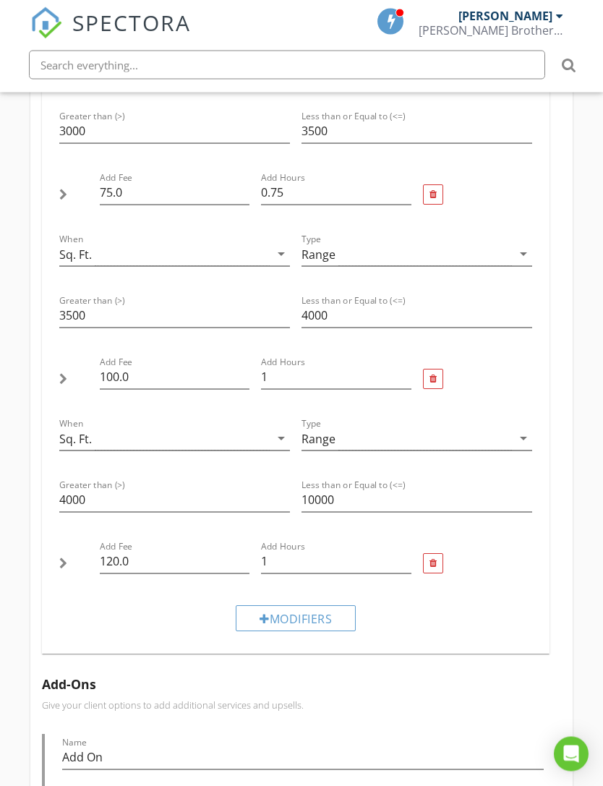
click at [433, 559] on div at bounding box center [432, 563] width 7 height 9
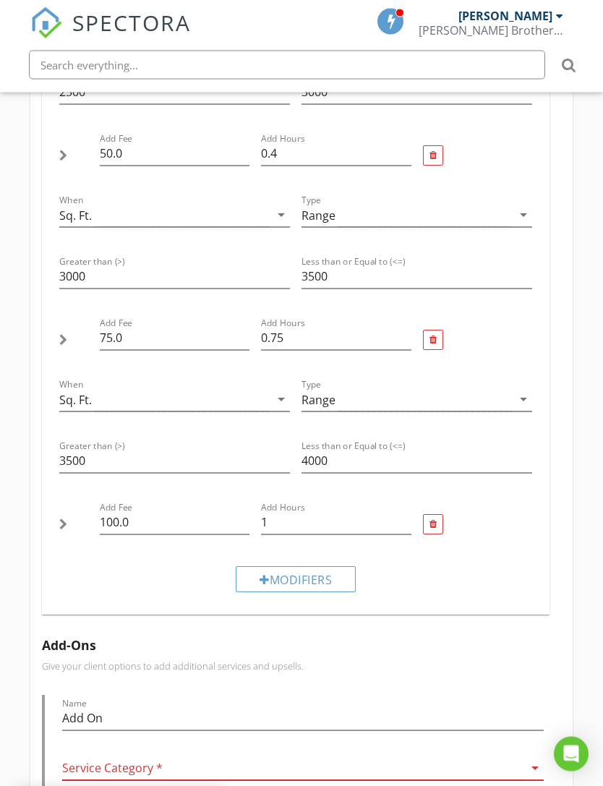
scroll to position [1296, 0]
click at [382, 451] on input "4000" at bounding box center [416, 461] width 231 height 24
type input "4"
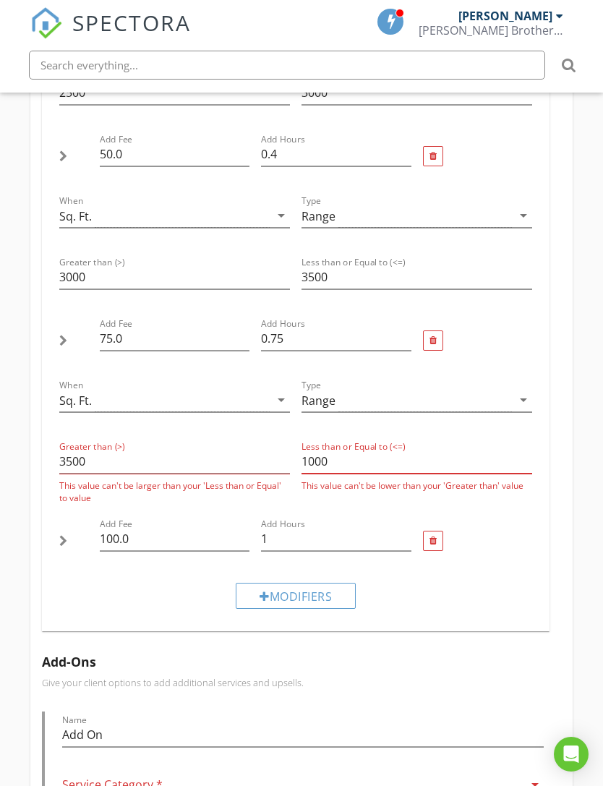
type input "10000"
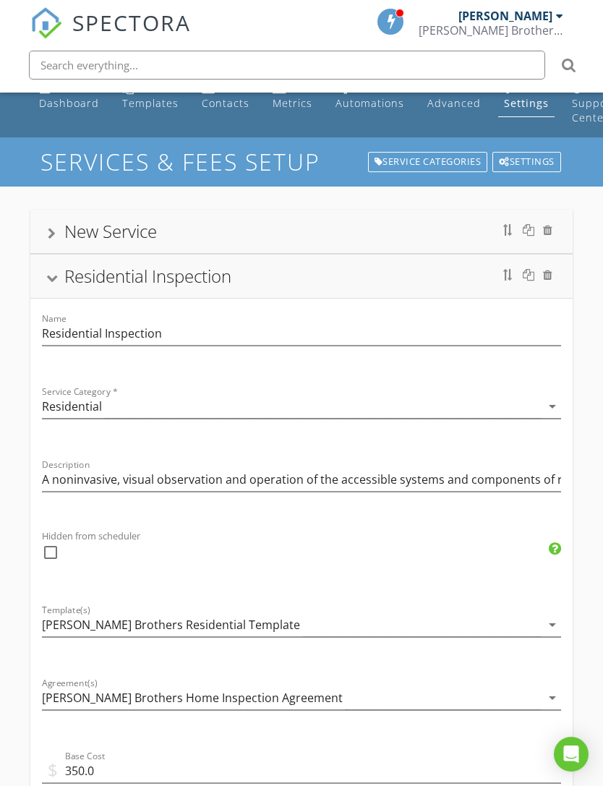
scroll to position [0, 0]
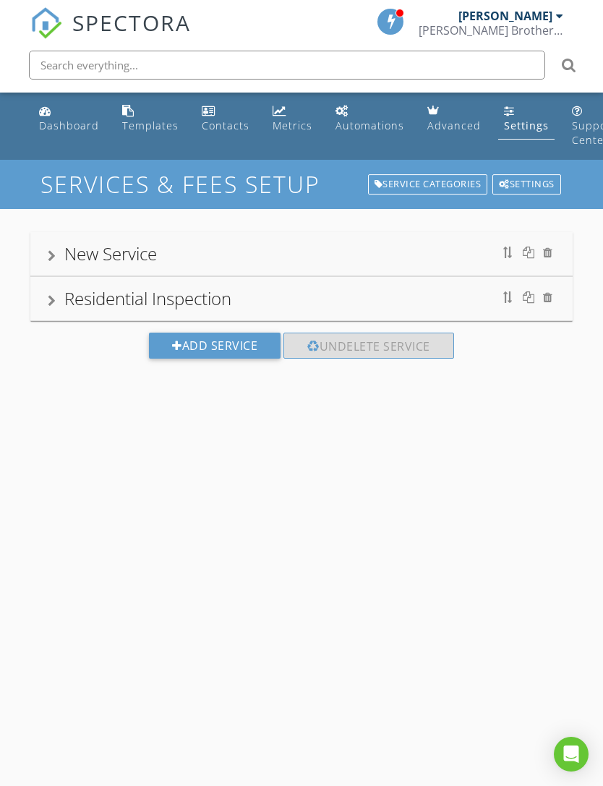
click at [60, 294] on div "Residential Inspection" at bounding box center [302, 299] width 508 height 26
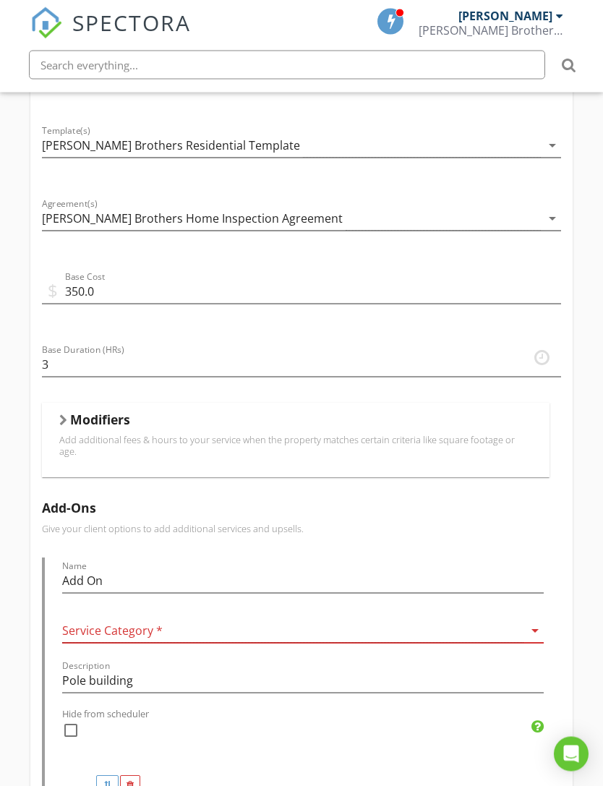
scroll to position [502, 0]
click at [65, 424] on div at bounding box center [63, 419] width 8 height 12
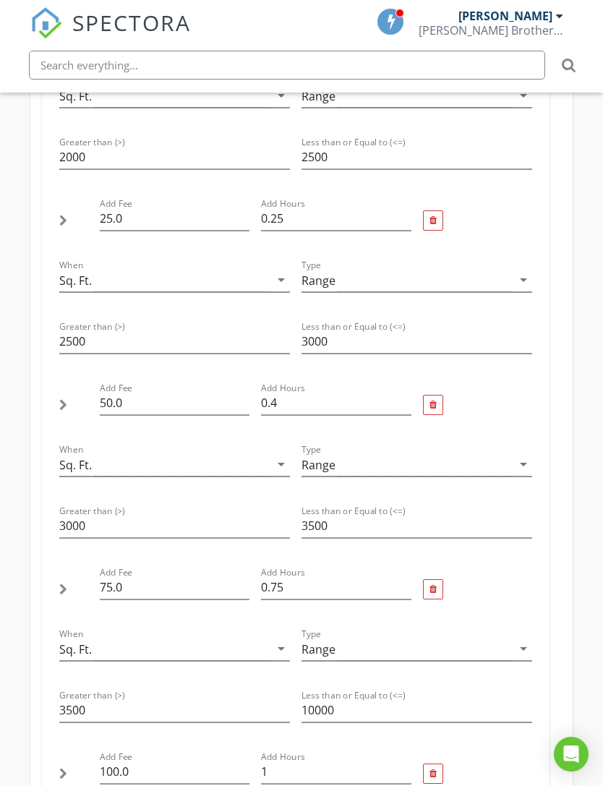
scroll to position [984, 0]
